Goal: Task Accomplishment & Management: Use online tool/utility

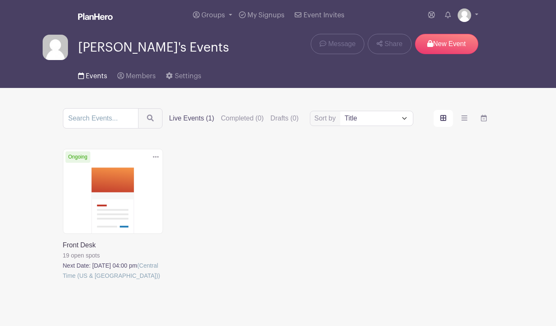
click at [94, 79] on span "Events" at bounding box center [97, 76] width 22 height 7
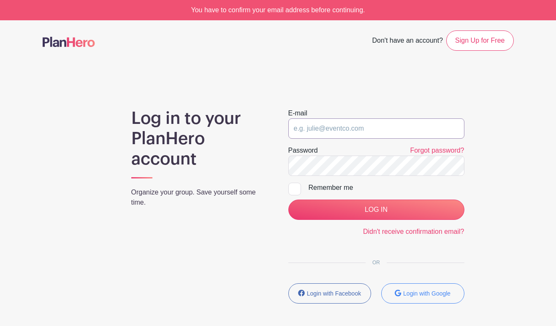
type input "[DOMAIN_NAME][EMAIL_ADDRESS][DOMAIN_NAME]"
click at [376, 209] on input "LOG IN" at bounding box center [376, 209] width 176 height 20
type input "[DOMAIN_NAME][EMAIL_ADDRESS][DOMAIN_NAME]"
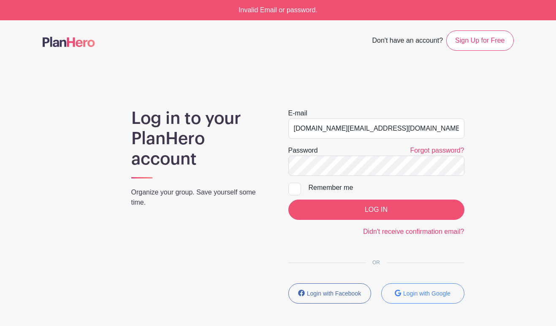
click at [399, 210] on input "LOG IN" at bounding box center [376, 209] width 176 height 20
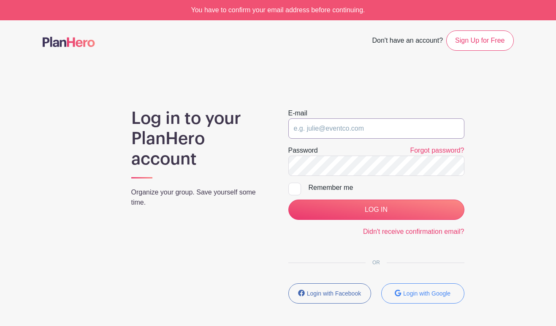
type input "[DOMAIN_NAME][EMAIL_ADDRESS][DOMAIN_NAME]"
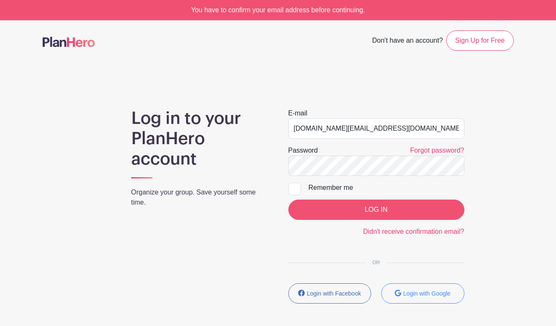
click at [344, 219] on input "LOG IN" at bounding box center [376, 209] width 176 height 20
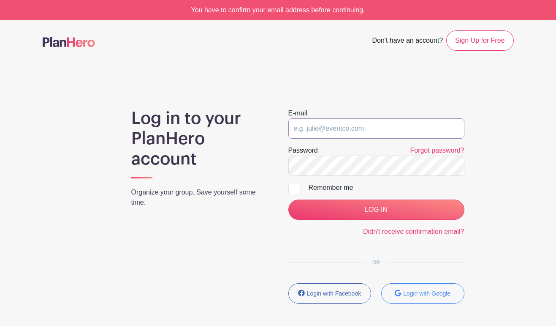
click at [388, 127] on input "email" at bounding box center [376, 128] width 176 height 20
type input "[DOMAIN_NAME][EMAIL_ADDRESS][DOMAIN_NAME]"
click at [376, 209] on input "LOG IN" at bounding box center [376, 209] width 176 height 20
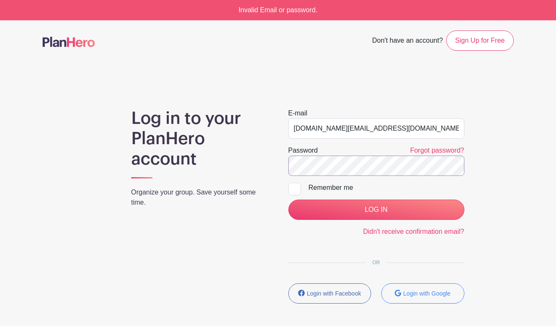
click at [376, 209] on input "LOG IN" at bounding box center [376, 209] width 176 height 20
type input "[DOMAIN_NAME][EMAIL_ADDRESS][DOMAIN_NAME]"
click at [376, 209] on input "LOG IN" at bounding box center [376, 209] width 176 height 20
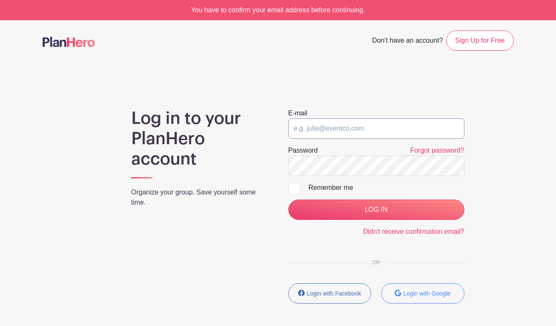
type input "[DOMAIN_NAME][EMAIL_ADDRESS][DOMAIN_NAME]"
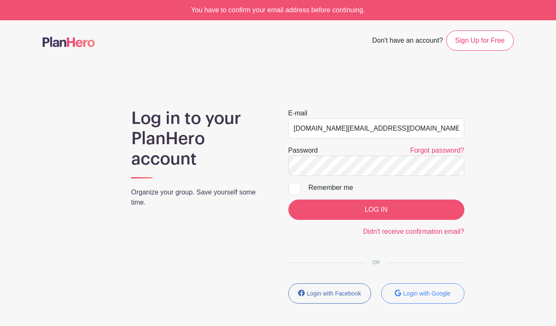
click at [375, 208] on input "LOG IN" at bounding box center [376, 209] width 176 height 20
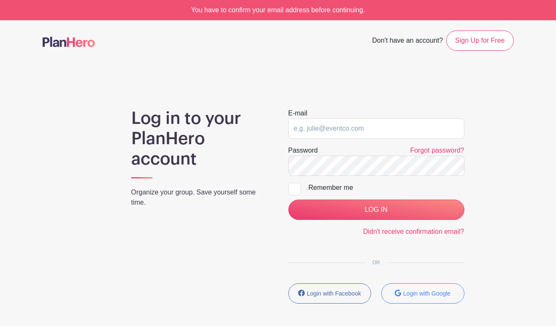
click at [360, 14] on div "You have to confirm your email address before continuing." at bounding box center [278, 10] width 556 height 20
click at [443, 234] on link "Didn't receive confirmation email?" at bounding box center [413, 231] width 101 height 7
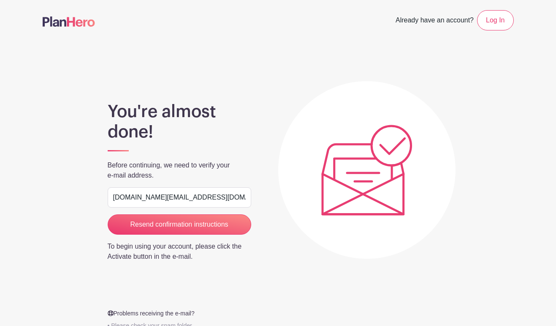
type input "[DOMAIN_NAME][EMAIL_ADDRESS][DOMAIN_NAME]"
click at [216, 223] on input "Resend confirmation instructions" at bounding box center [180, 224] width 144 height 20
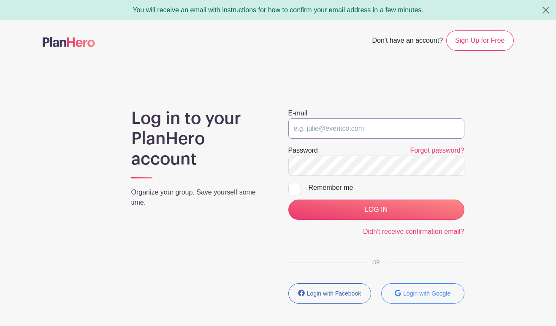
type input "[DOMAIN_NAME][EMAIL_ADDRESS][DOMAIN_NAME]"
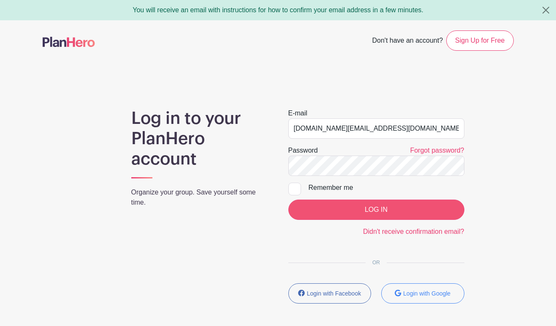
click at [370, 208] on input "LOG IN" at bounding box center [376, 209] width 176 height 20
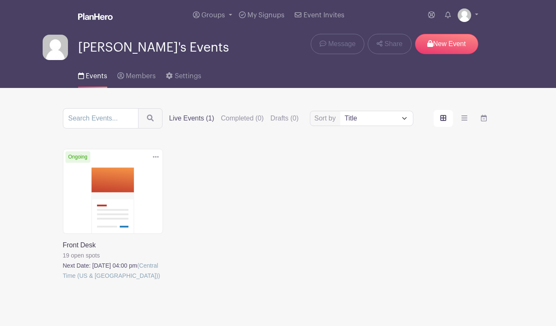
click at [63, 280] on link at bounding box center [63, 280] width 0 height 0
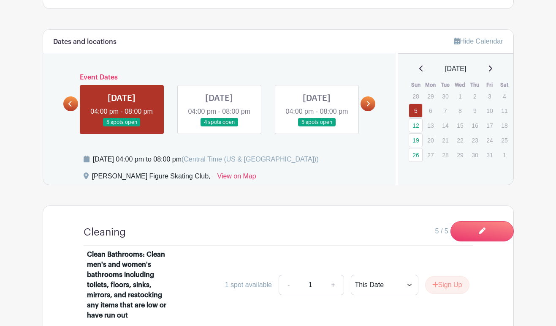
scroll to position [320, 0]
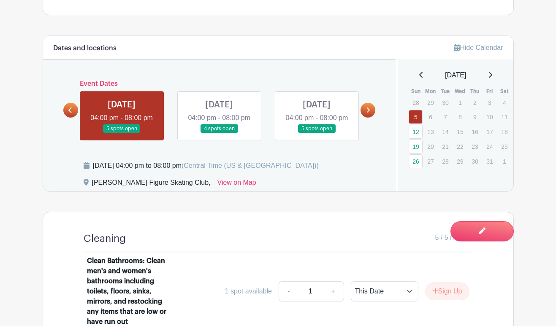
click at [219, 133] on link at bounding box center [219, 133] width 0 height 0
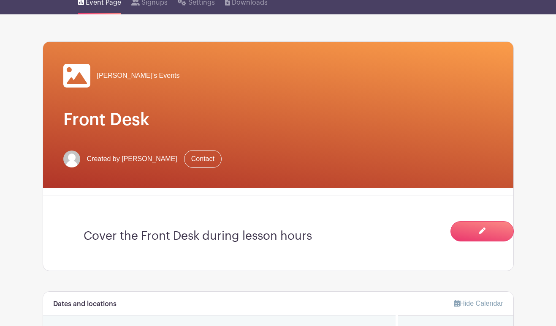
scroll to position [65, 0]
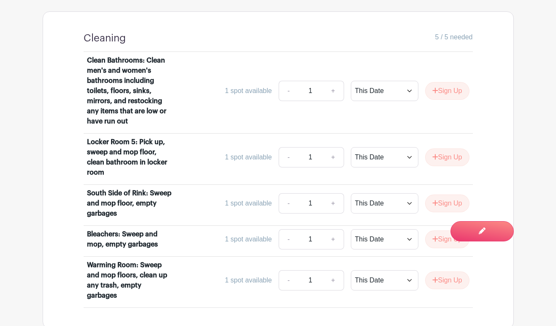
scroll to position [521, 0]
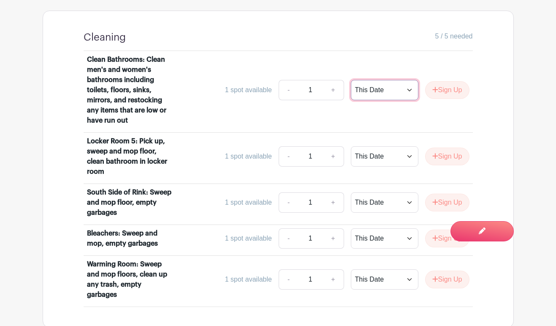
select select "select_dates"
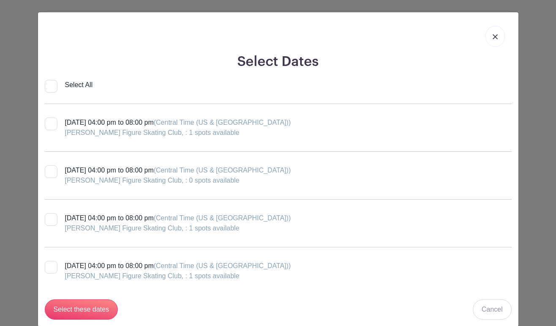
scroll to position [0, 0]
click at [50, 217] on div at bounding box center [51, 219] width 13 height 13
click at [50, 217] on input "Sunday, October 19, 2025 at 04:00 pm to 08:00 pm (Central Time (US & Canada)) H…" at bounding box center [47, 215] width 5 height 5
checkbox input "true"
click at [482, 304] on link "Cancel" at bounding box center [492, 309] width 39 height 20
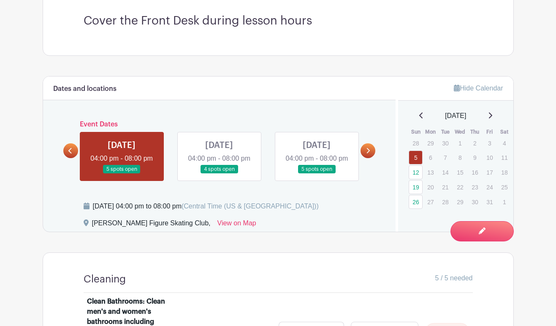
scroll to position [189, 0]
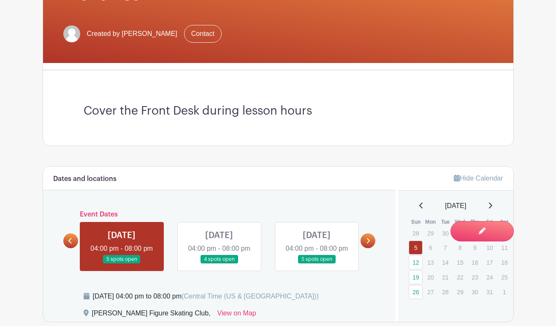
click at [372, 248] on link at bounding box center [368, 240] width 15 height 15
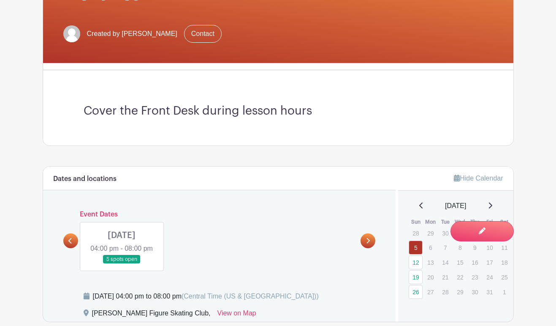
click at [122, 264] on link at bounding box center [122, 264] width 0 height 0
